Goal: Find specific page/section: Find specific page/section

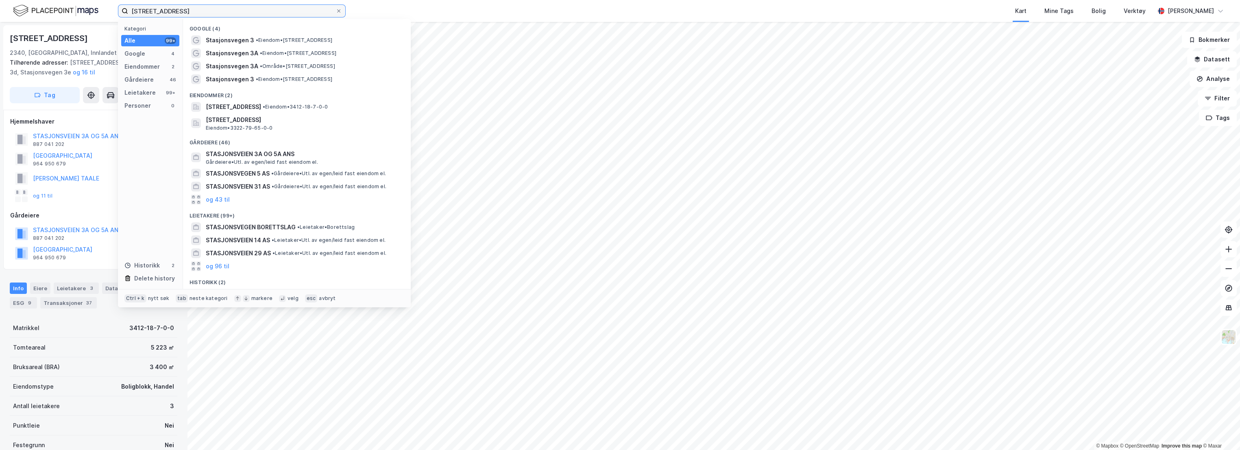
drag, startPoint x: 186, startPoint y: 13, endPoint x: 90, endPoint y: 13, distance: 96.0
click at [90, 13] on div "stasjonsvegen 3a Kategori Alle 99+ Google 4 Eiendommer 2 Gårdeiere 46 Leietaker…" at bounding box center [620, 11] width 1240 height 22
paste input "Åkersvik"
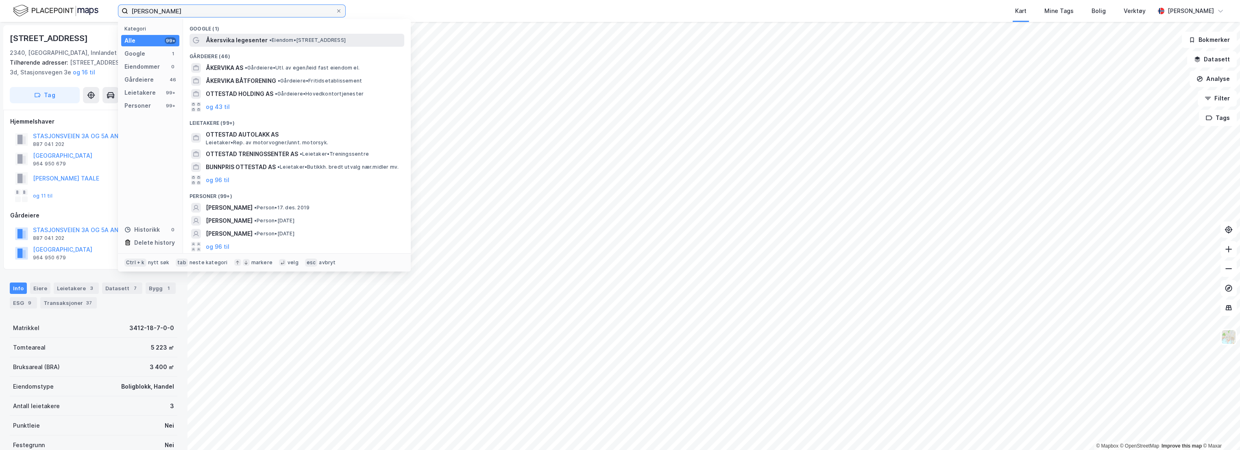
type input "[PERSON_NAME]"
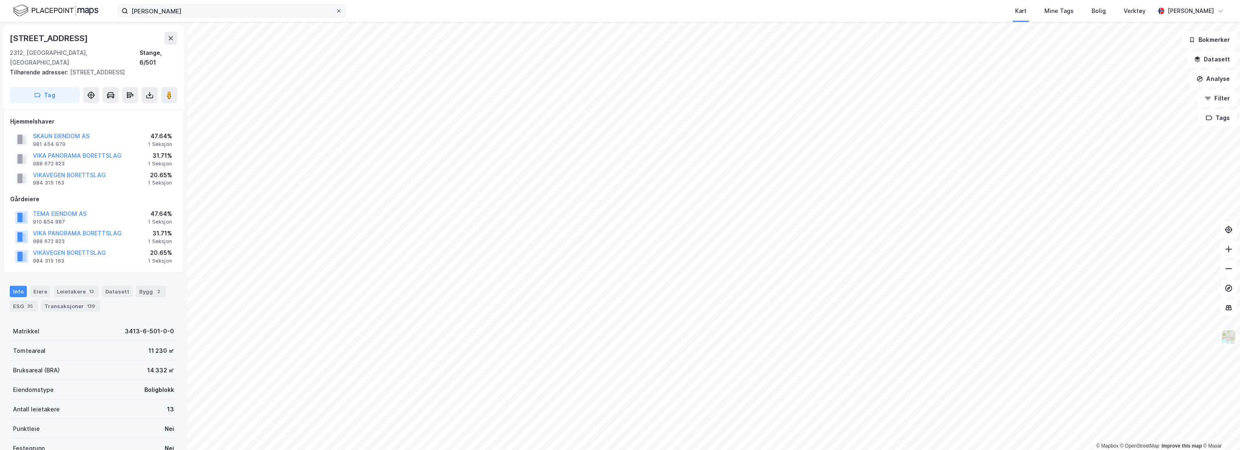
click at [338, 9] on icon at bounding box center [338, 11] width 5 height 5
click at [336, 9] on input "[PERSON_NAME]" at bounding box center [231, 11] width 207 height 12
